Goal: Task Accomplishment & Management: Manage account settings

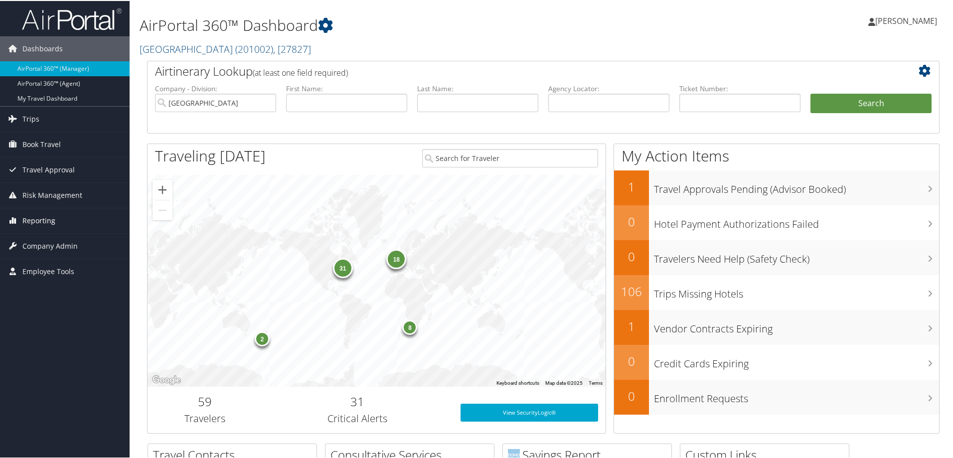
click at [34, 214] on span "Reporting" at bounding box center [38, 219] width 33 height 25
click at [41, 325] on span "Company Admin" at bounding box center [49, 320] width 55 height 25
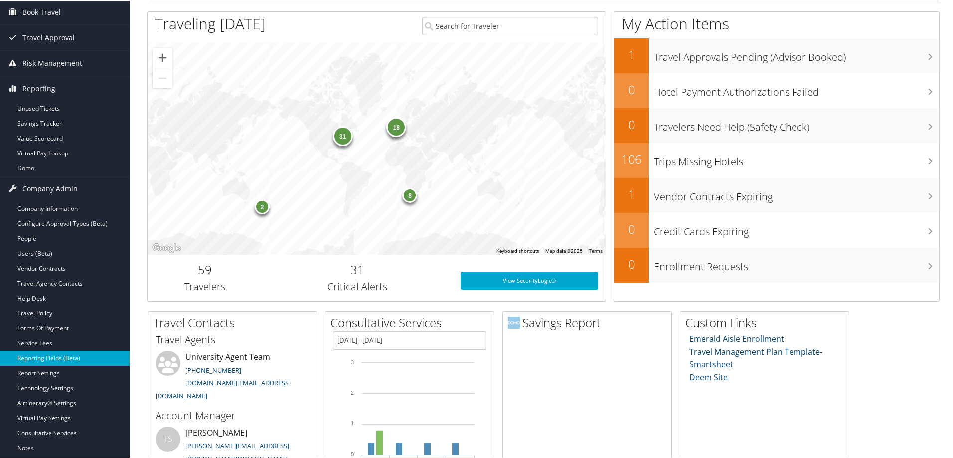
scroll to position [150, 0]
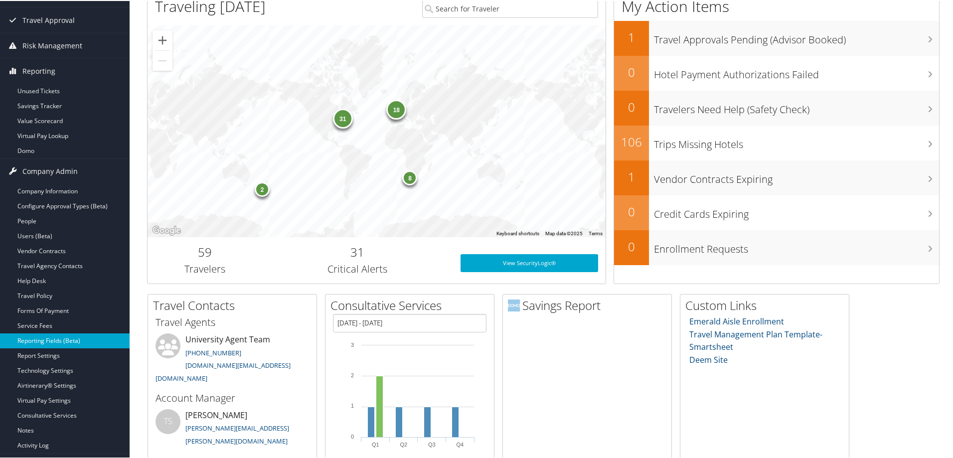
click at [63, 338] on link "Reporting Fields (Beta)" at bounding box center [65, 339] width 130 height 15
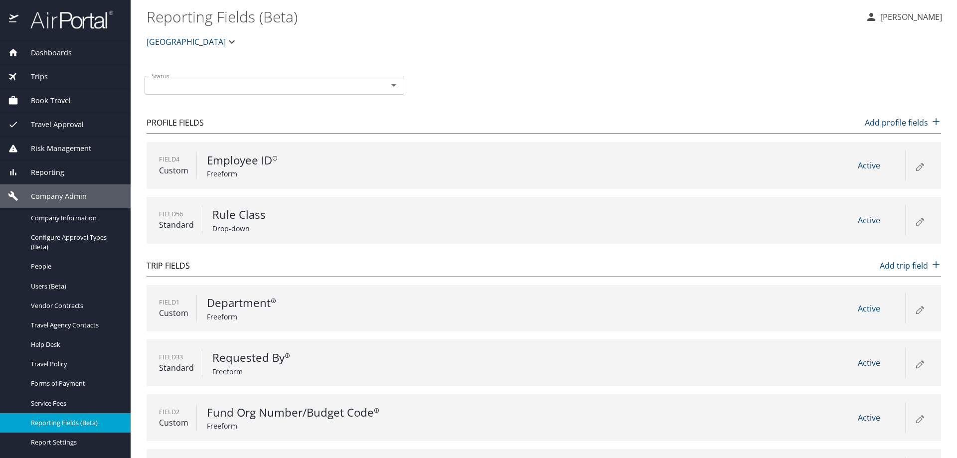
click at [193, 44] on span "[GEOGRAPHIC_DATA]" at bounding box center [186, 42] width 79 height 14
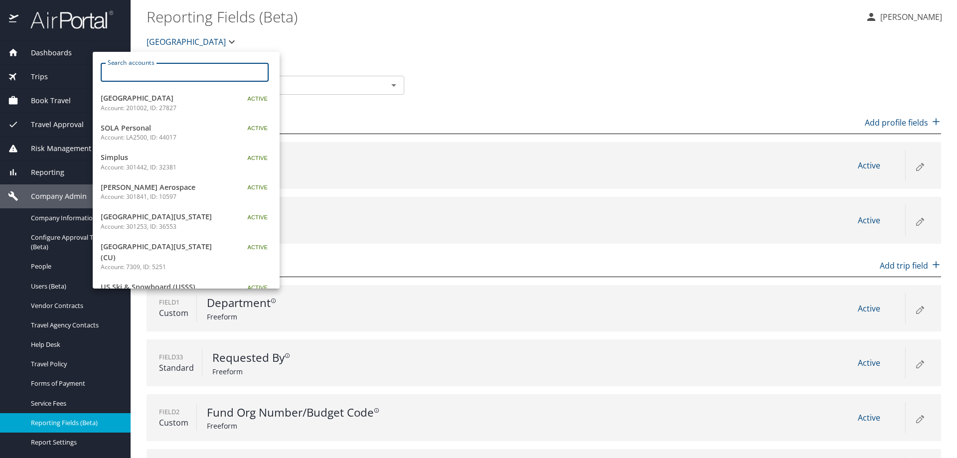
click at [187, 76] on input "Search accounts" at bounding box center [187, 72] width 161 height 19
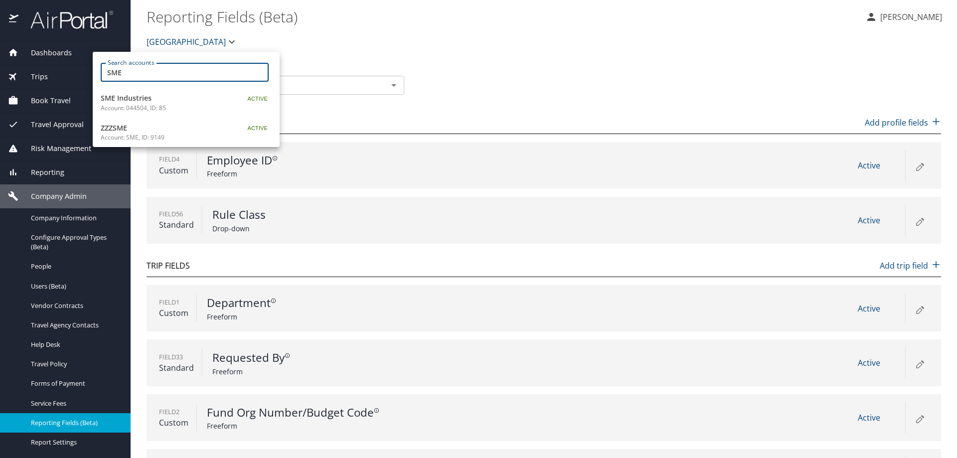
type input "SME"
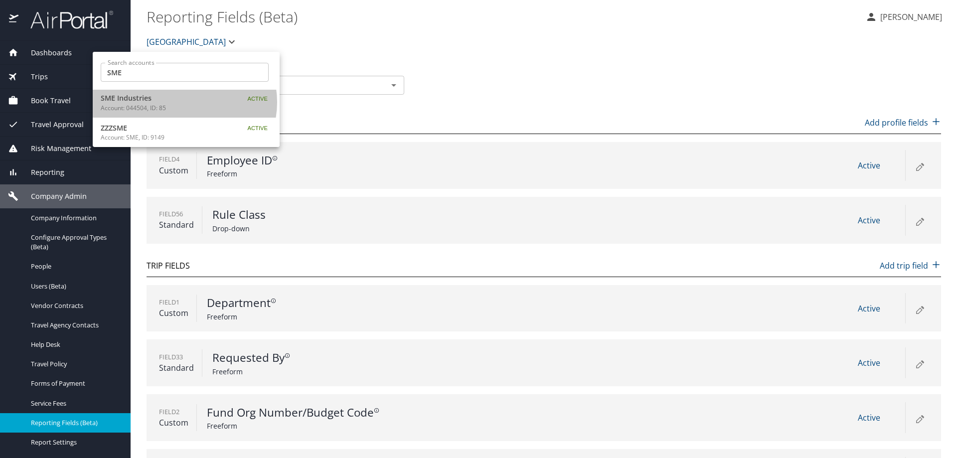
click at [184, 102] on span "SME Industries" at bounding box center [163, 98] width 125 height 11
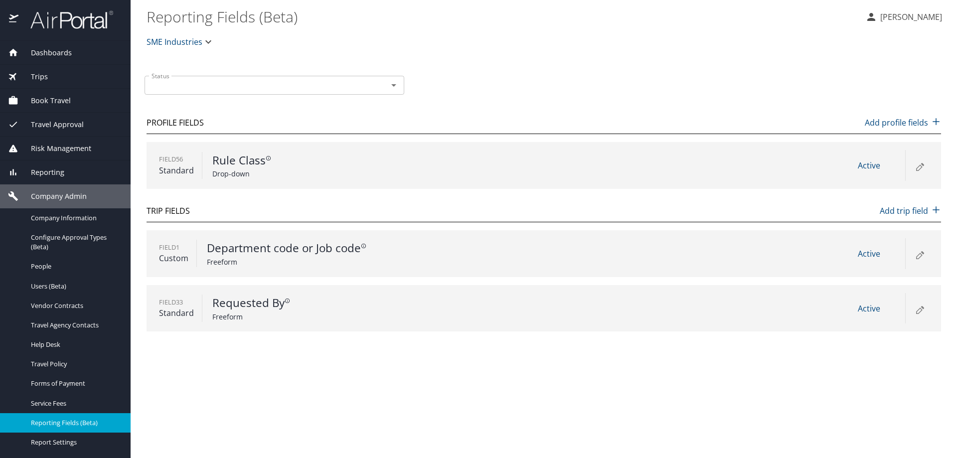
click at [917, 261] on div at bounding box center [919, 253] width 28 height 31
click at [917, 251] on icon at bounding box center [920, 254] width 12 height 12
